Goal: Find specific page/section: Find specific page/section

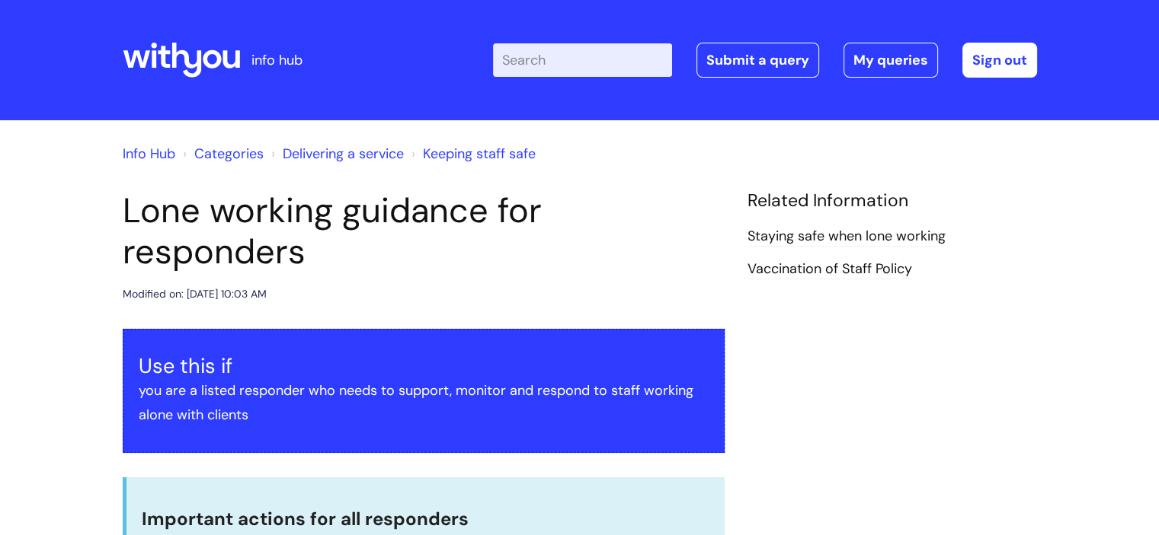
drag, startPoint x: 1169, startPoint y: 47, endPoint x: 1169, endPoint y: 11, distance: 35.8
click at [1158, 11] on html "info hub Enter your search term here... Search Submit a query My queries Welcom…" at bounding box center [579, 267] width 1159 height 535
click at [152, 35] on div at bounding box center [181, 59] width 117 height 59
click at [155, 50] on icon at bounding box center [181, 60] width 117 height 37
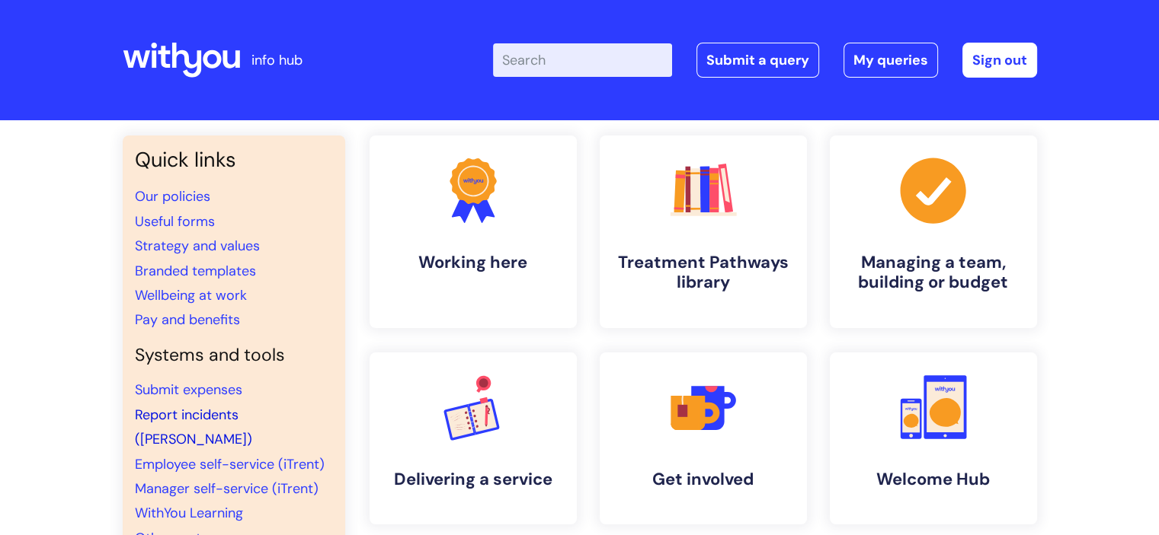
click at [222, 417] on link "Report incidents (Ulysses)" at bounding box center [193, 427] width 117 height 43
